Goal: Task Accomplishment & Management: Use online tool/utility

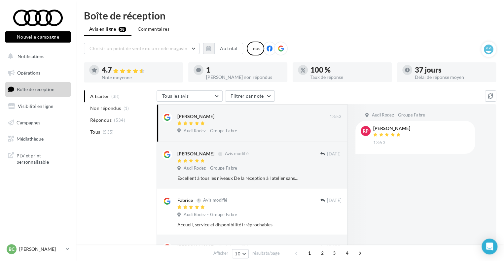
click at [112, 135] on li "Tous (535)" at bounding box center [119, 132] width 70 height 12
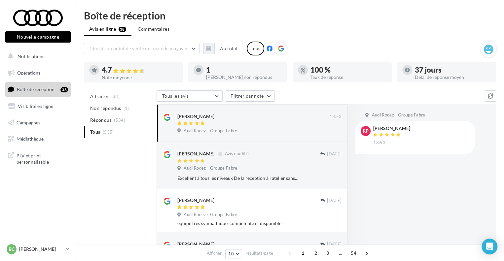
click at [130, 132] on ul "A traiter (38) Non répondus (1) Répondus (534) Tous (535)" at bounding box center [119, 115] width 70 height 48
drag, startPoint x: 209, startPoint y: 117, endPoint x: 177, endPoint y: 117, distance: 32.1
click at [177, 117] on div "Robert Pachoud" at bounding box center [195, 116] width 37 height 7
copy div "Robert Pachoud"
